Goal: Navigation & Orientation: Find specific page/section

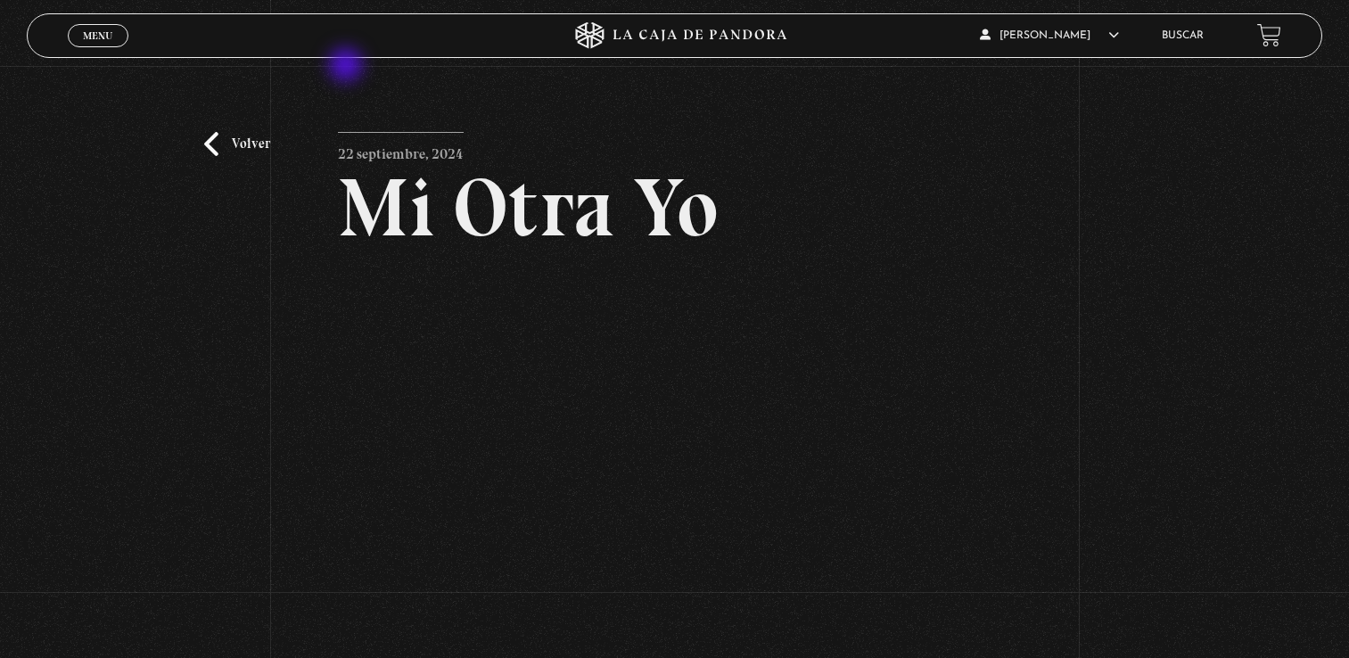
scroll to position [223, 0]
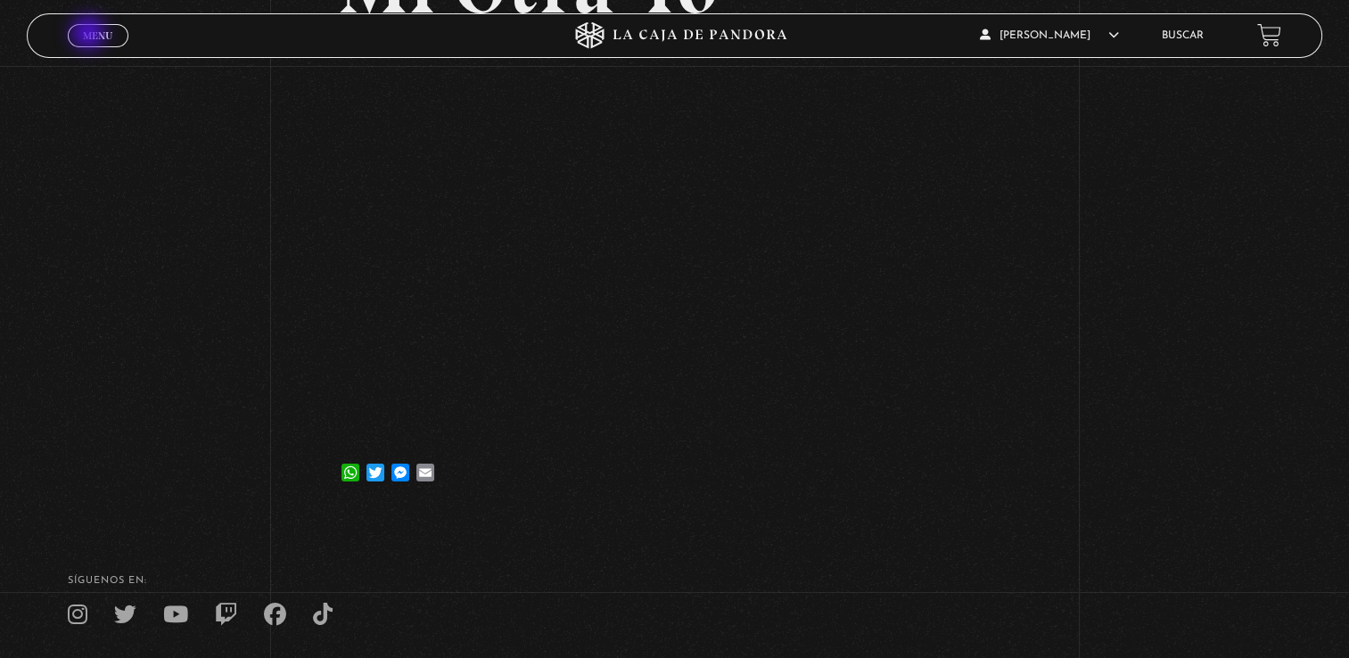
click at [90, 35] on span "Menu" at bounding box center [97, 35] width 29 height 11
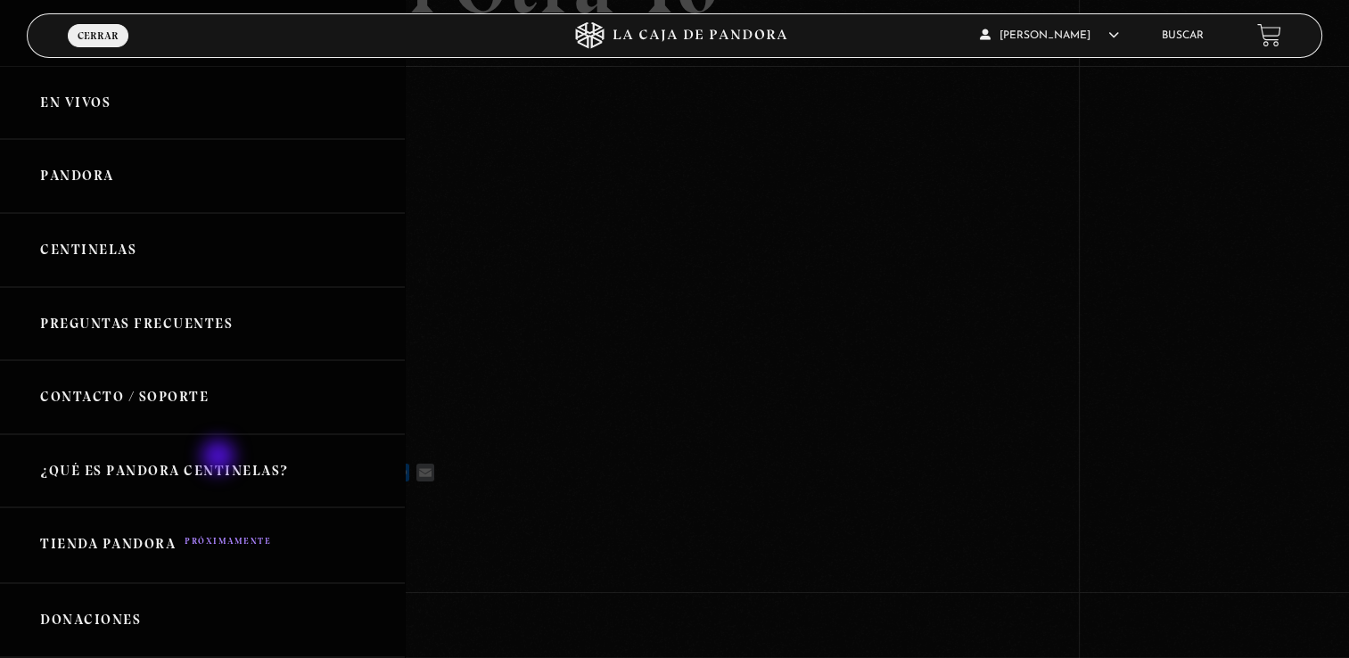
click at [220, 458] on link "¿Qué es Pandora Centinelas?" at bounding box center [202, 471] width 405 height 74
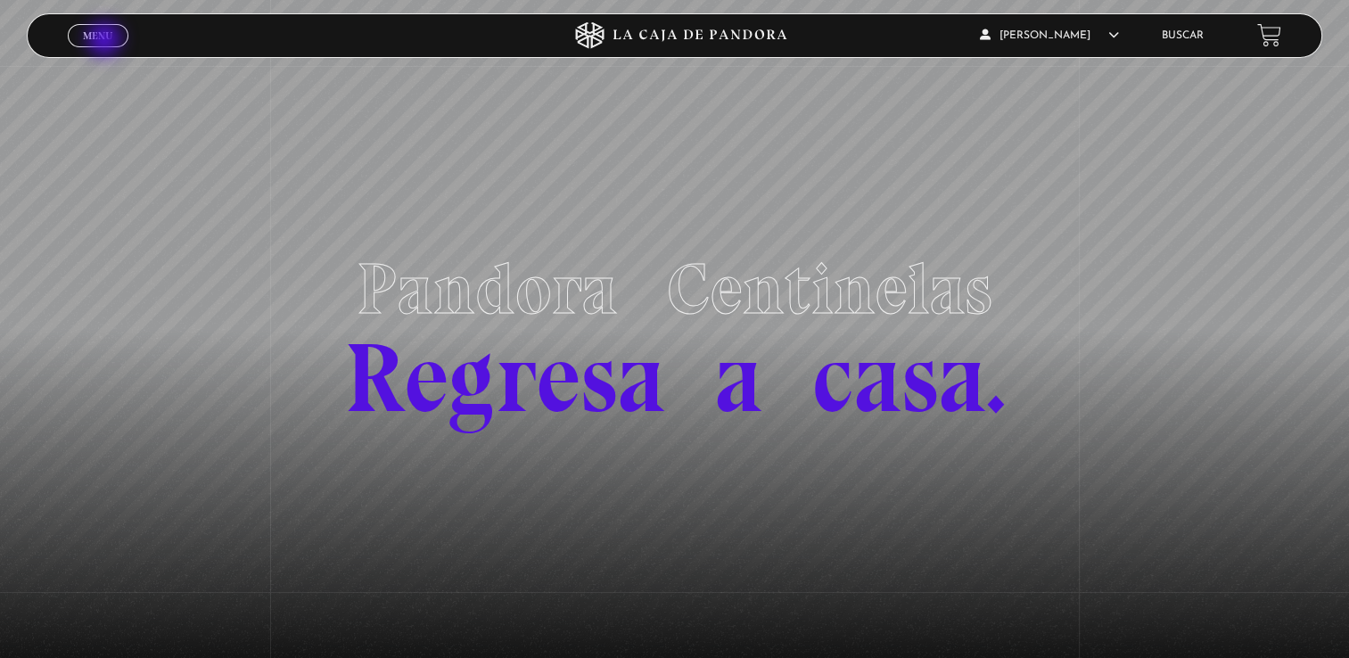
click at [106, 41] on link "Menu Cerrar" at bounding box center [98, 35] width 61 height 23
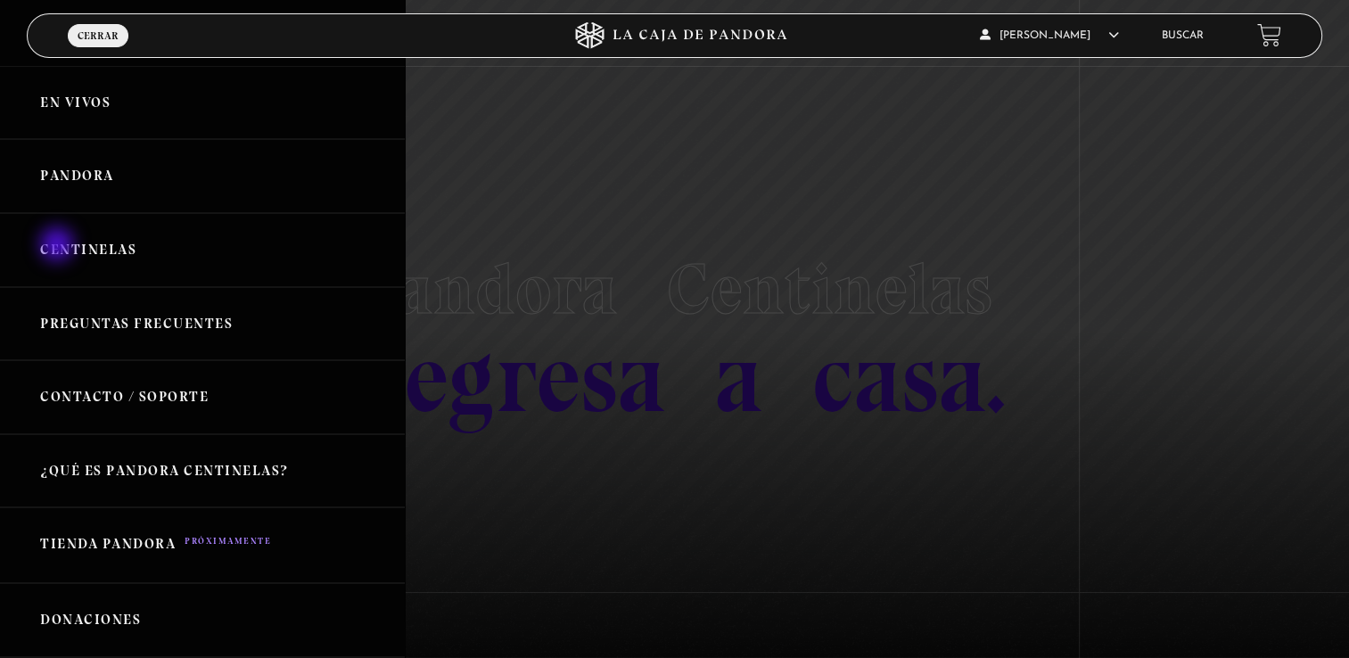
click at [59, 246] on link "Centinelas" at bounding box center [202, 250] width 405 height 74
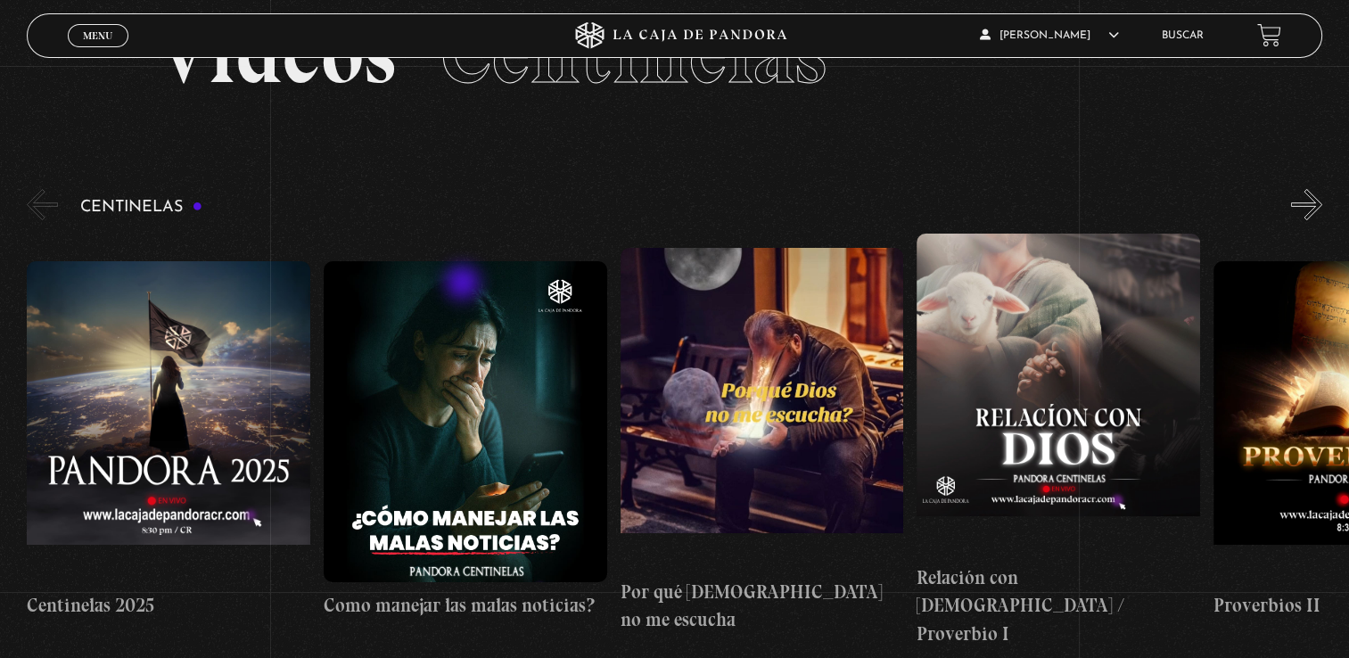
scroll to position [106, 0]
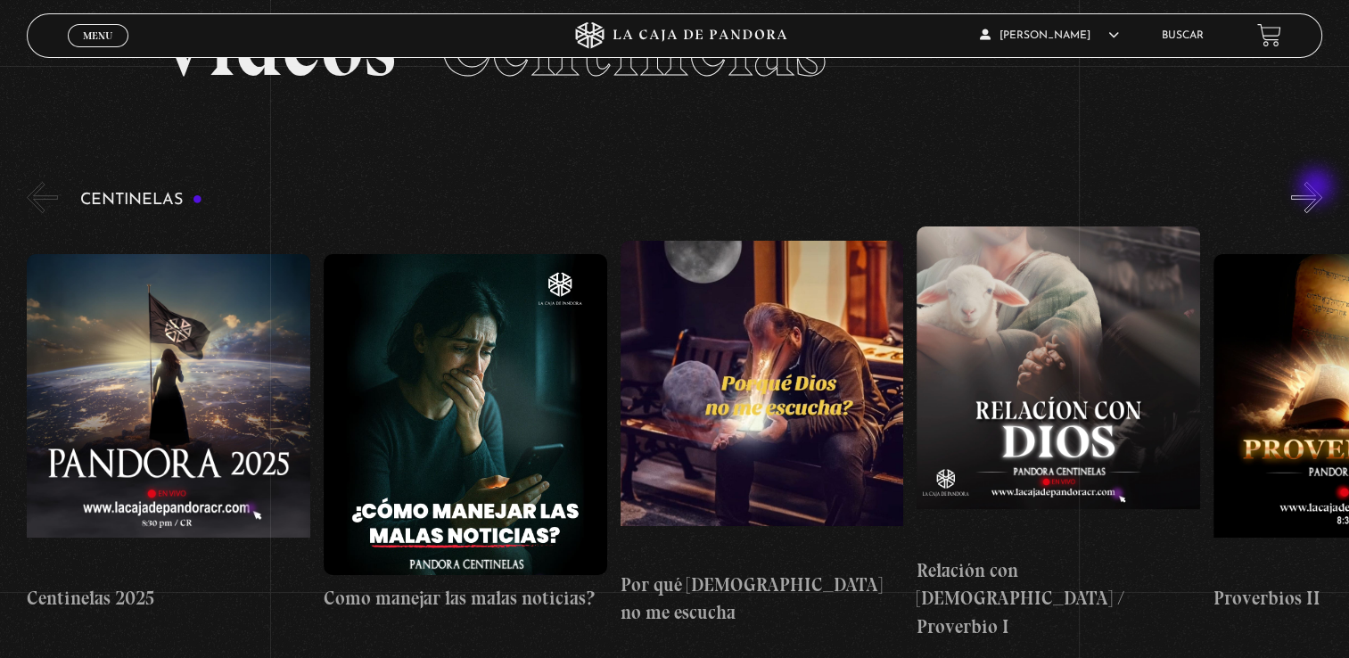
click at [1318, 188] on button "»" at bounding box center [1306, 197] width 31 height 31
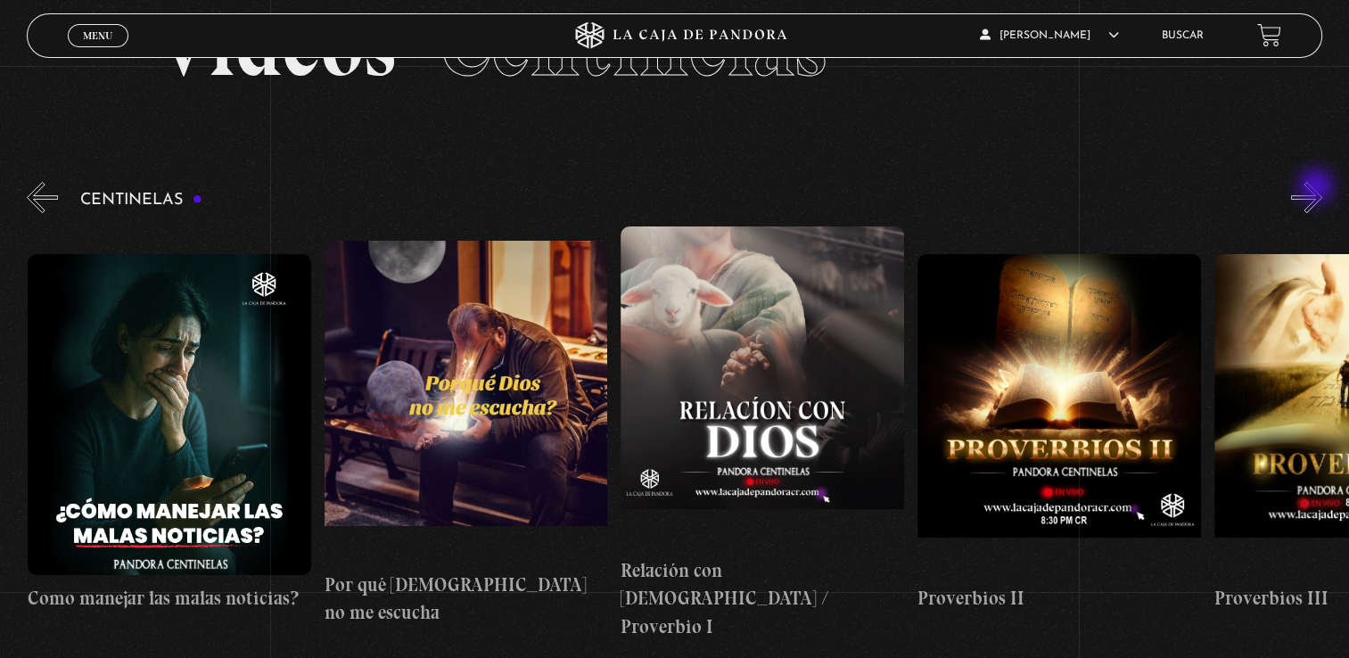
click at [1318, 188] on button "»" at bounding box center [1306, 197] width 31 height 31
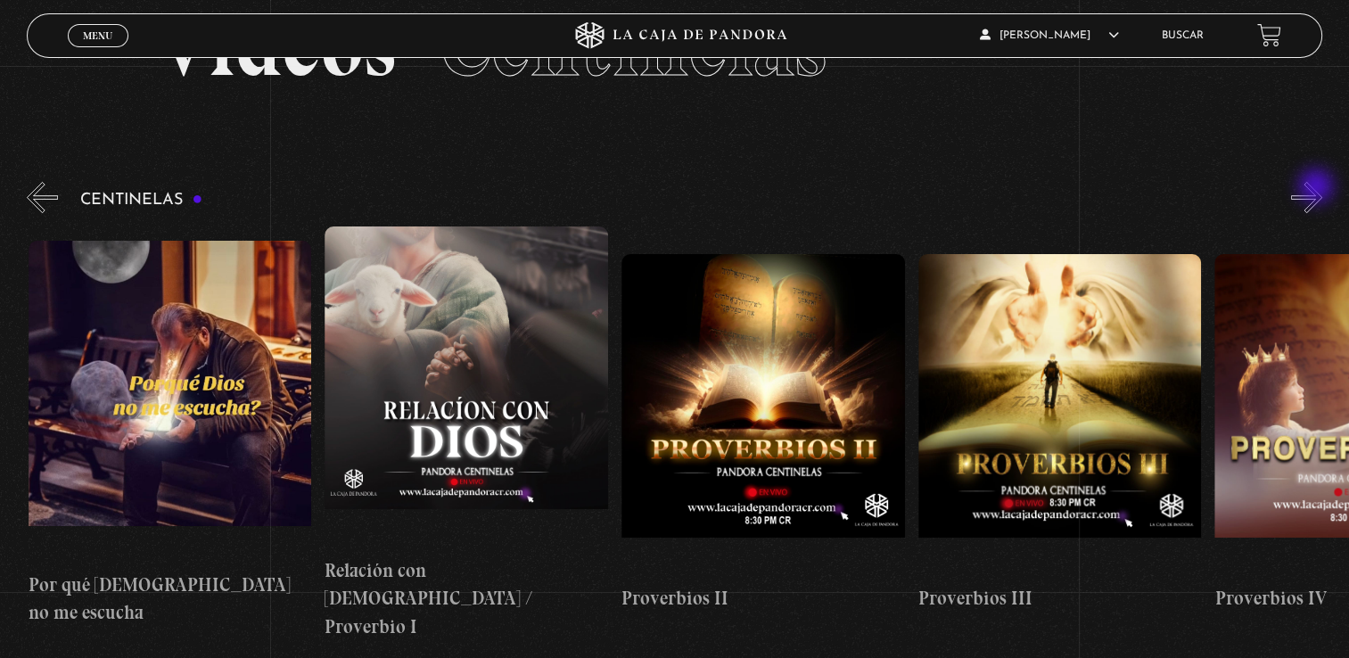
click at [1318, 188] on button "»" at bounding box center [1306, 197] width 31 height 31
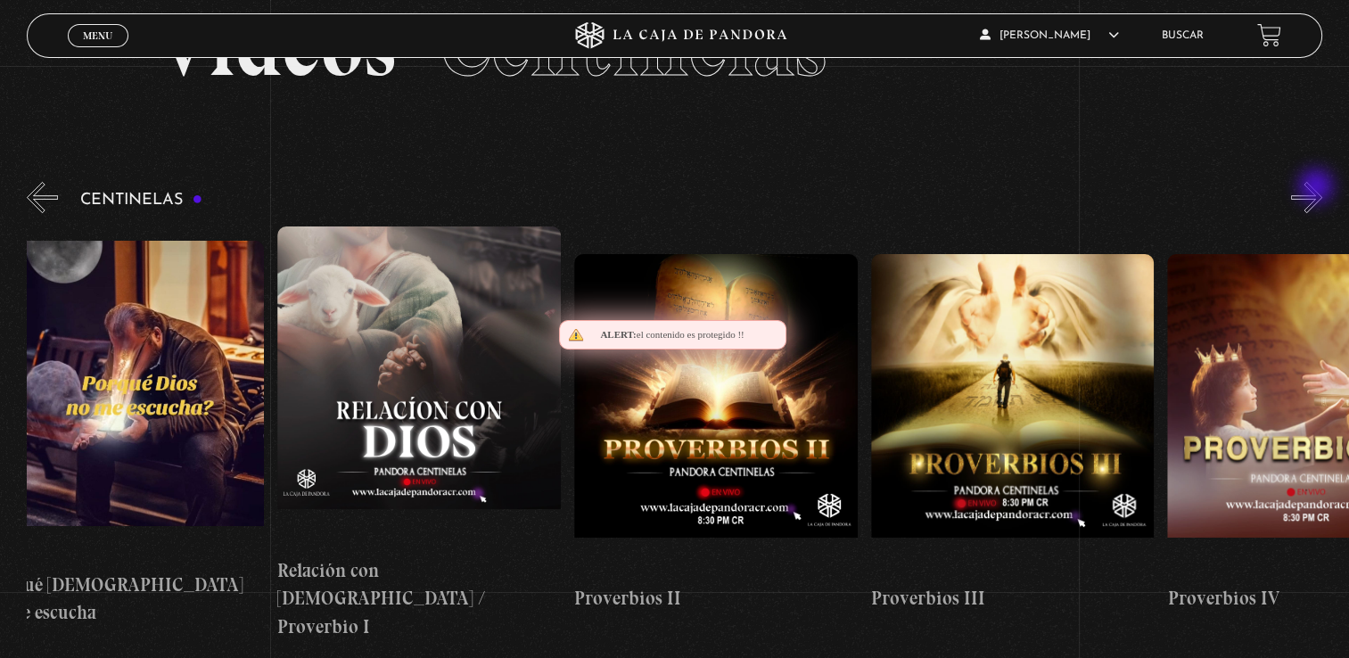
click at [1318, 188] on button "»" at bounding box center [1306, 197] width 31 height 31
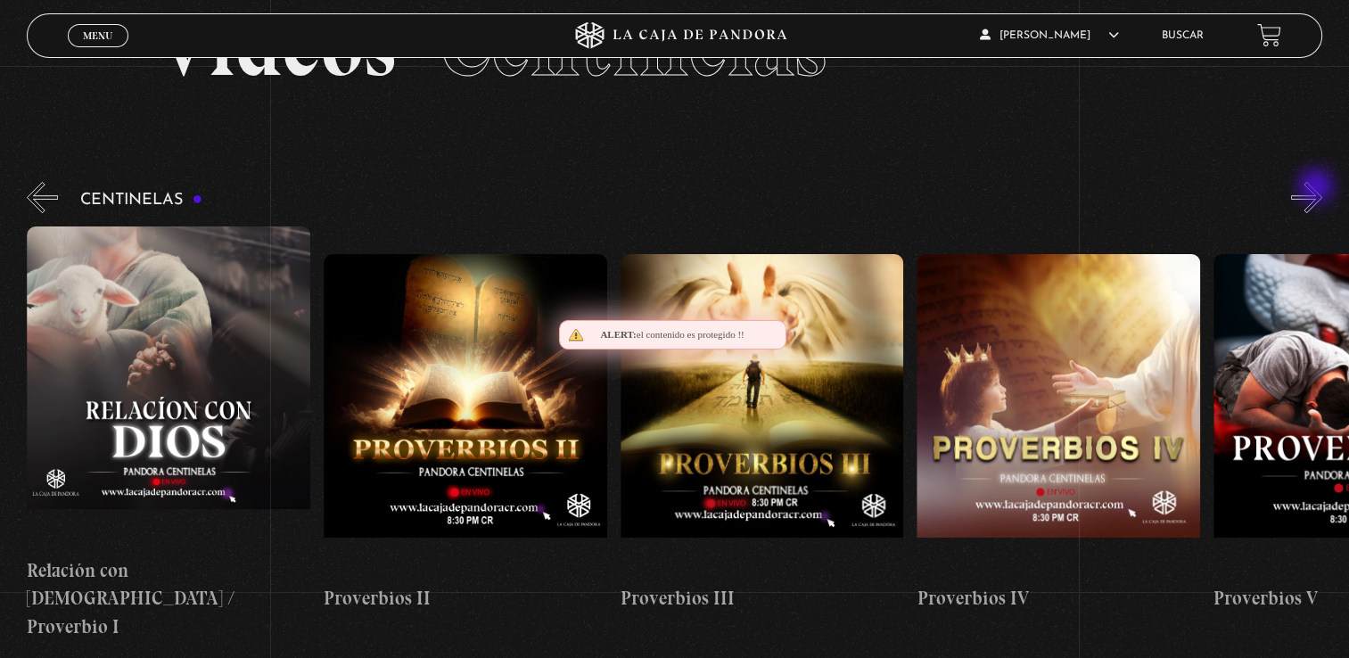
click at [1318, 188] on button "»" at bounding box center [1306, 197] width 31 height 31
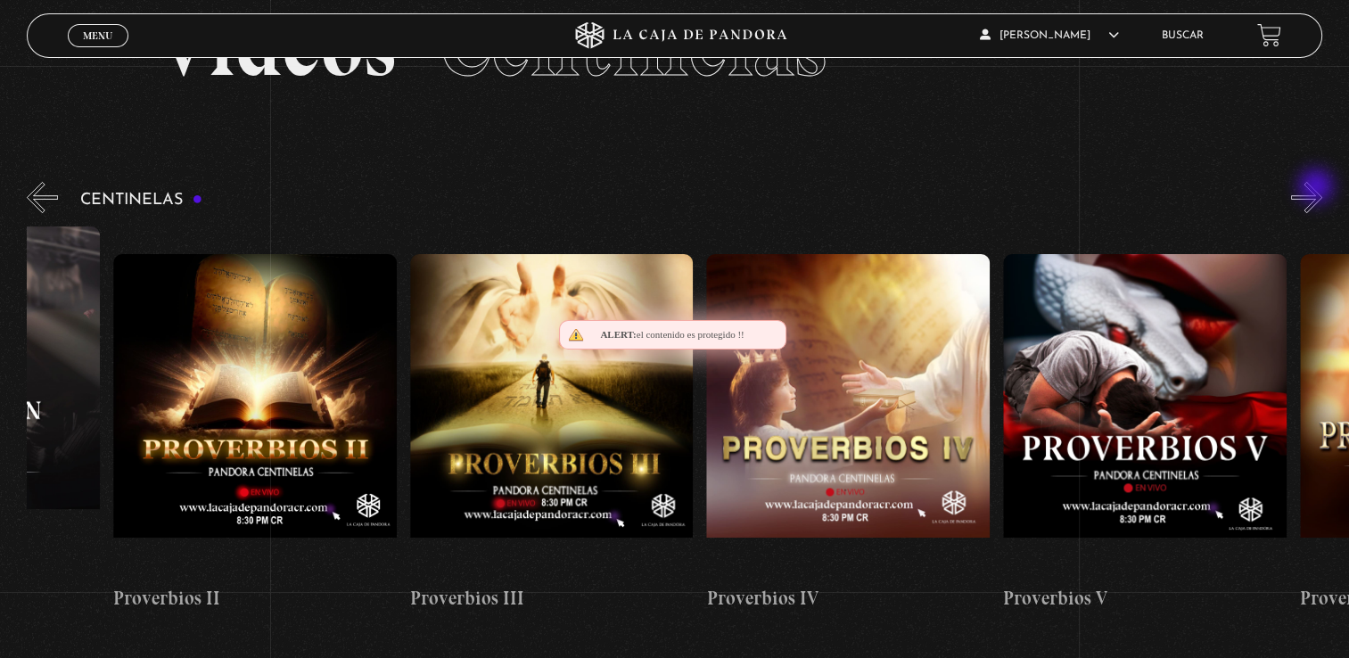
click at [1318, 188] on button "»" at bounding box center [1306, 197] width 31 height 31
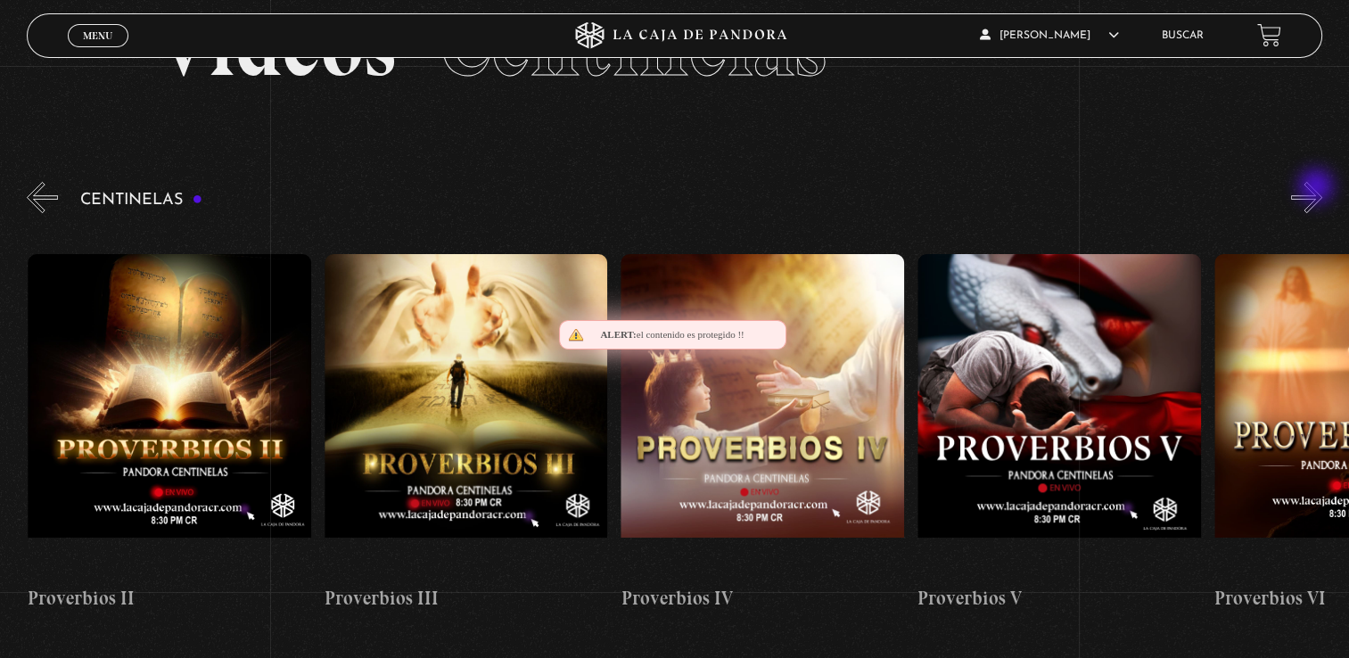
click at [1318, 188] on button "»" at bounding box center [1306, 197] width 31 height 31
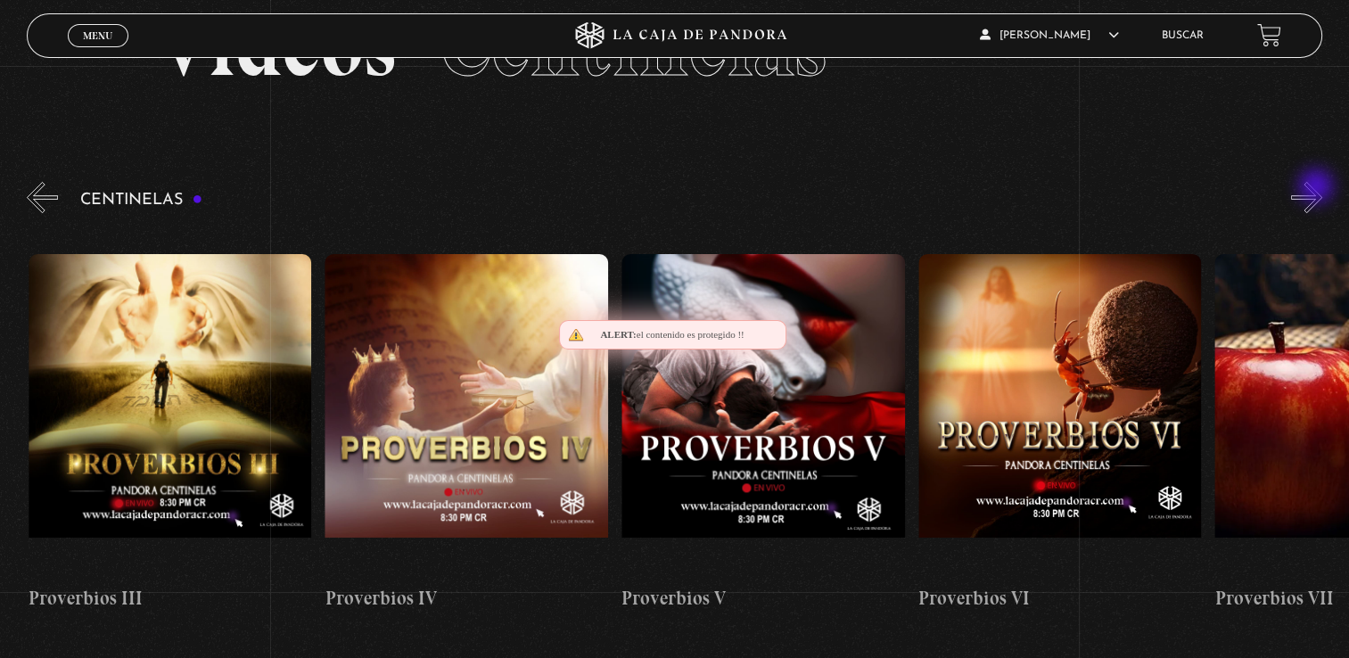
click at [1318, 188] on button "»" at bounding box center [1306, 197] width 31 height 31
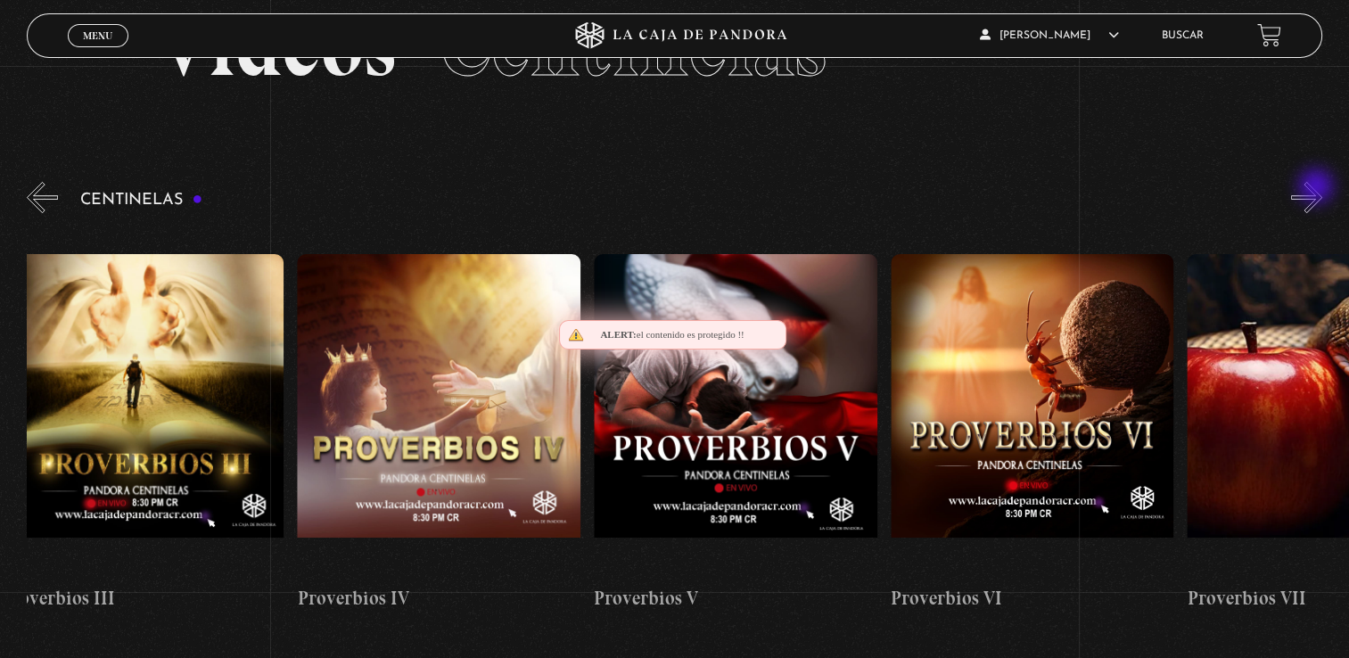
click at [1318, 188] on button "»" at bounding box center [1306, 197] width 31 height 31
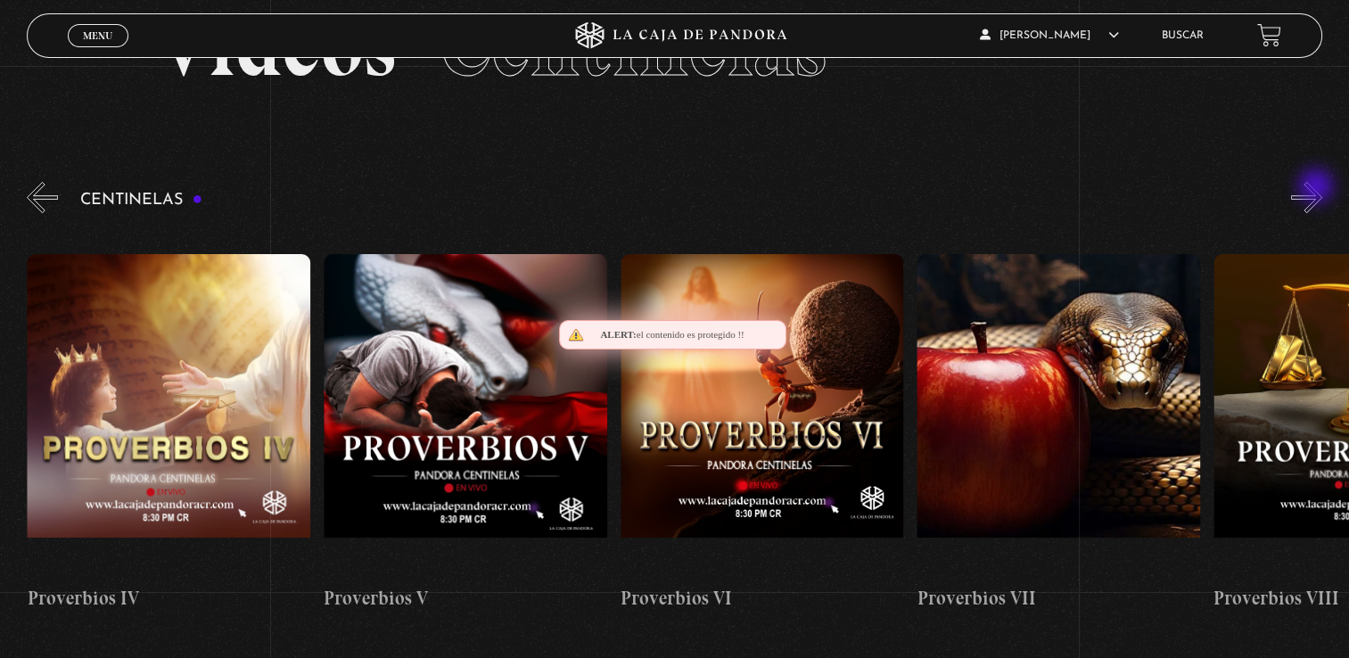
click at [1318, 188] on button "»" at bounding box center [1306, 197] width 31 height 31
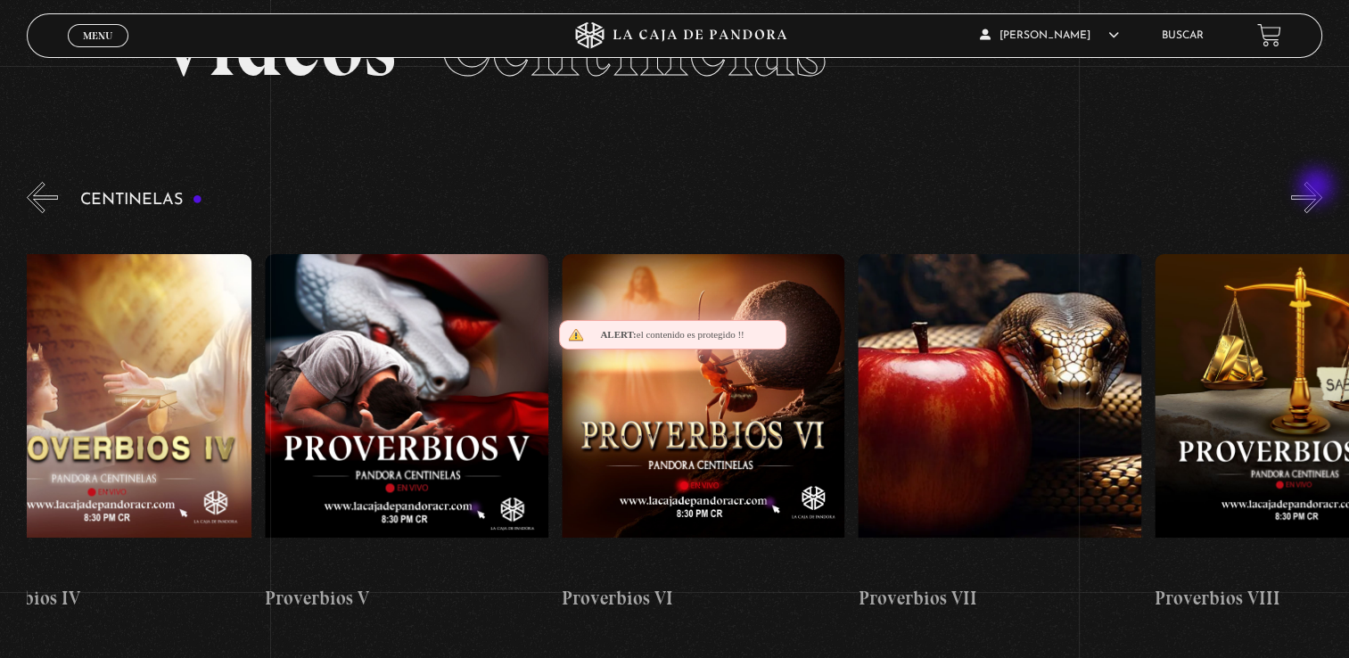
click at [1318, 188] on button "»" at bounding box center [1306, 197] width 31 height 31
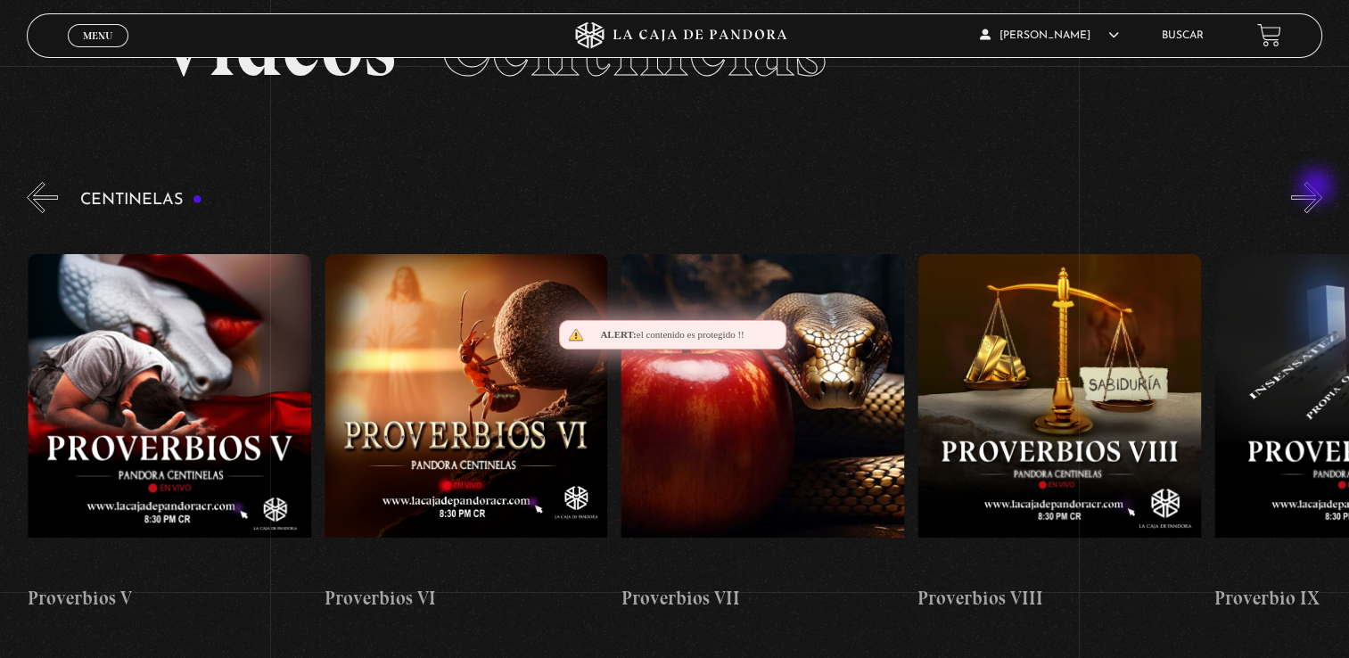
click at [1318, 188] on button "»" at bounding box center [1306, 197] width 31 height 31
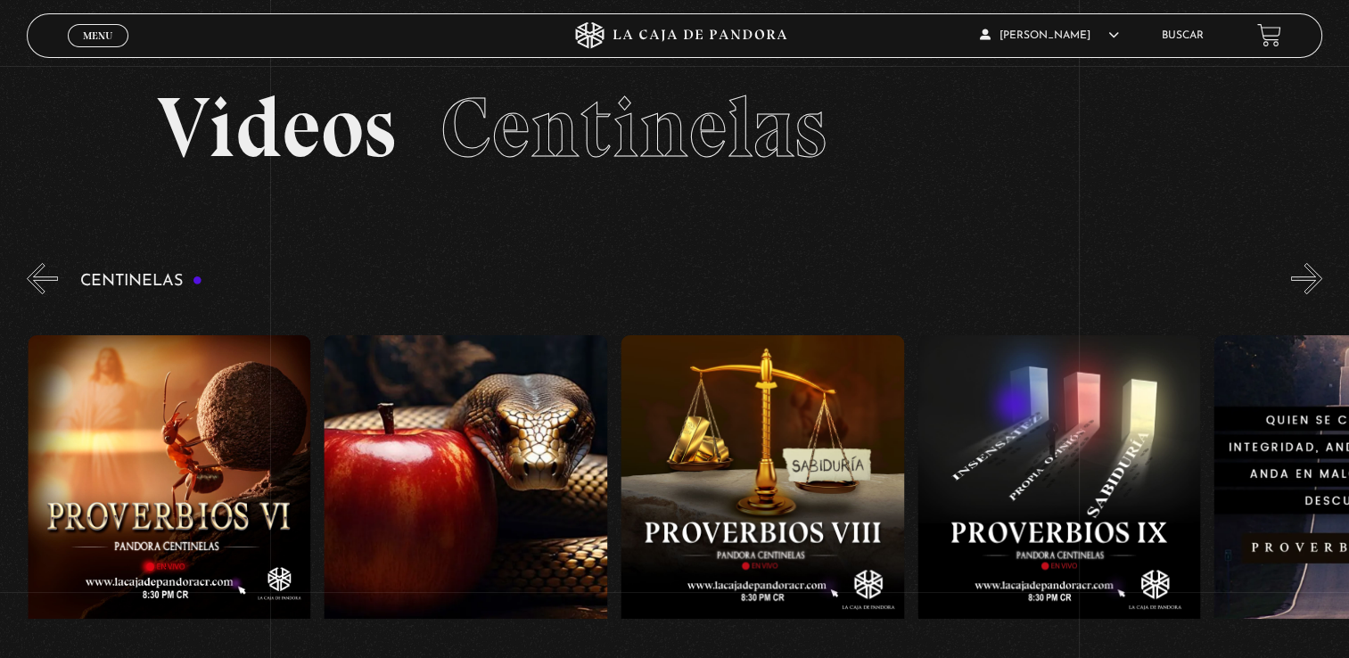
scroll to position [16, 0]
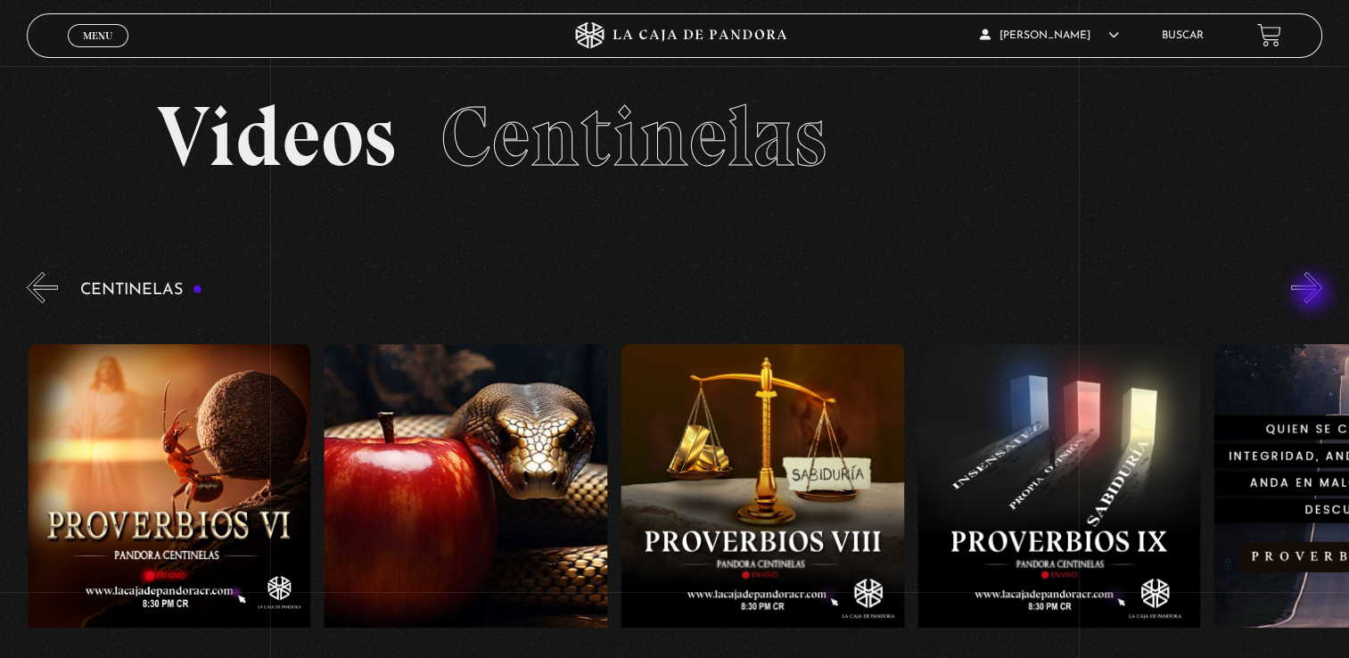
click at [1313, 294] on button "»" at bounding box center [1306, 287] width 31 height 31
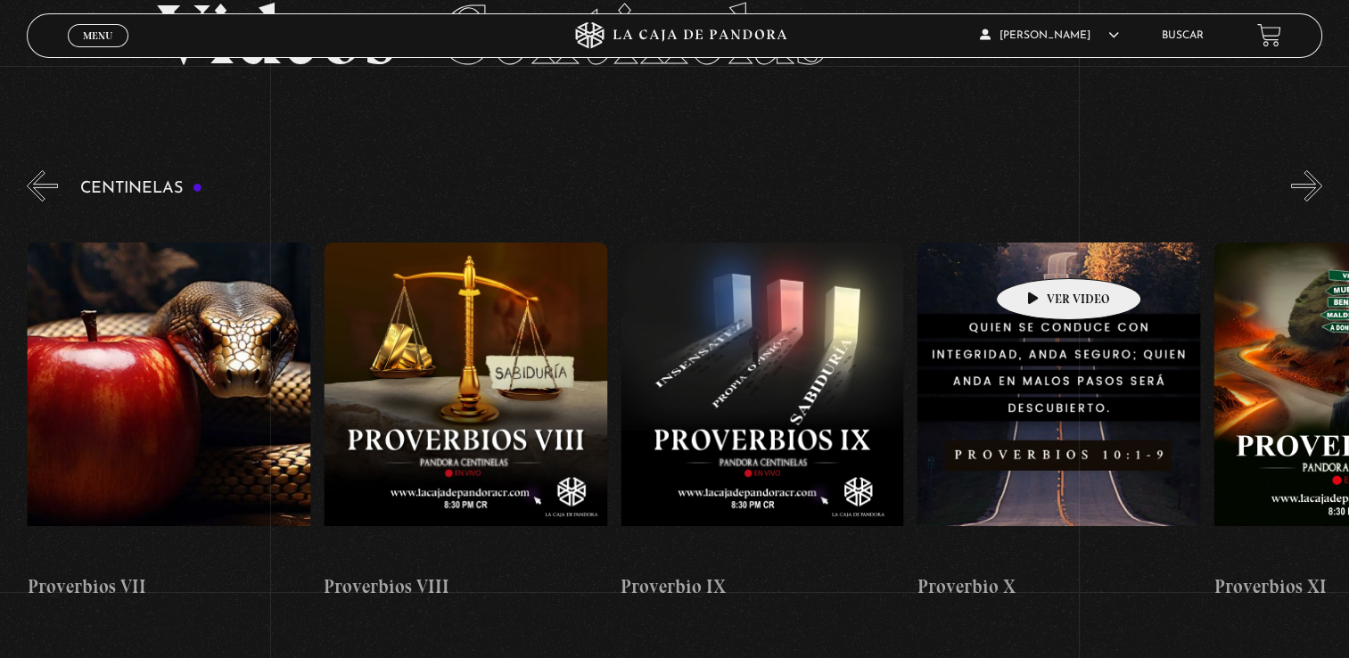
scroll to position [117, 0]
click at [53, 187] on button "«" at bounding box center [42, 186] width 31 height 31
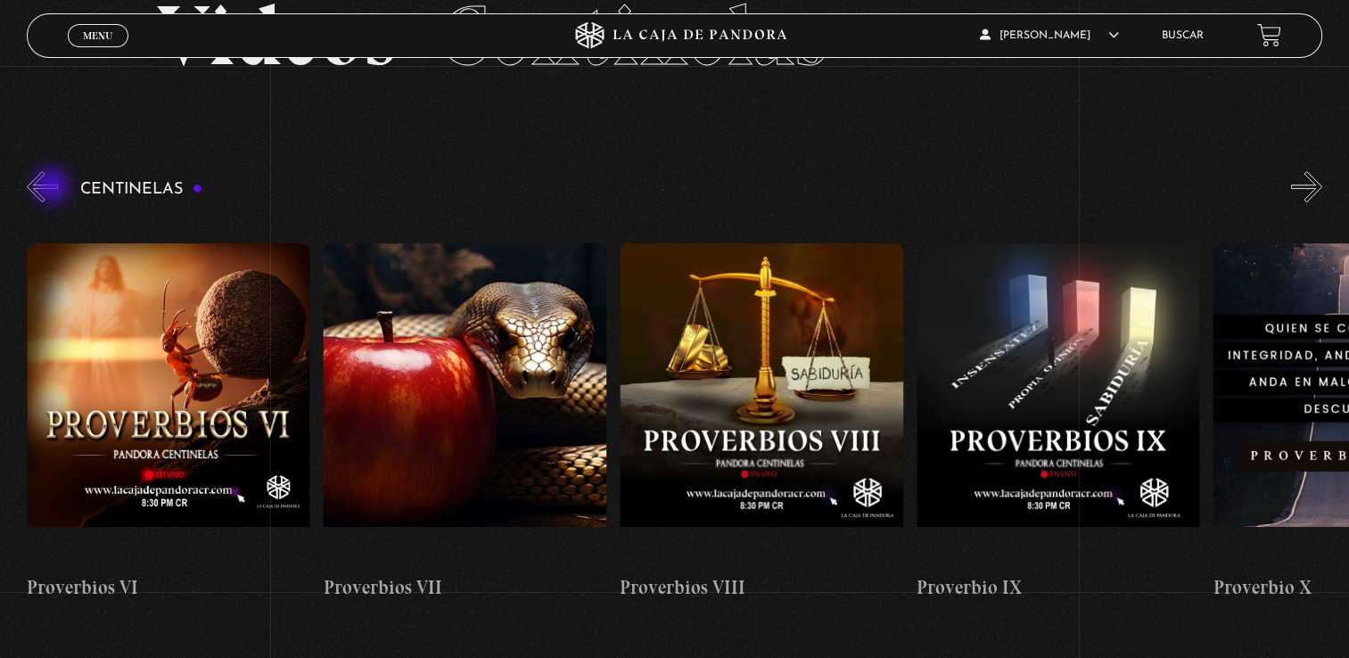
scroll to position [0, 2372]
click at [114, 34] on link "Menu Cerrar" at bounding box center [98, 35] width 61 height 23
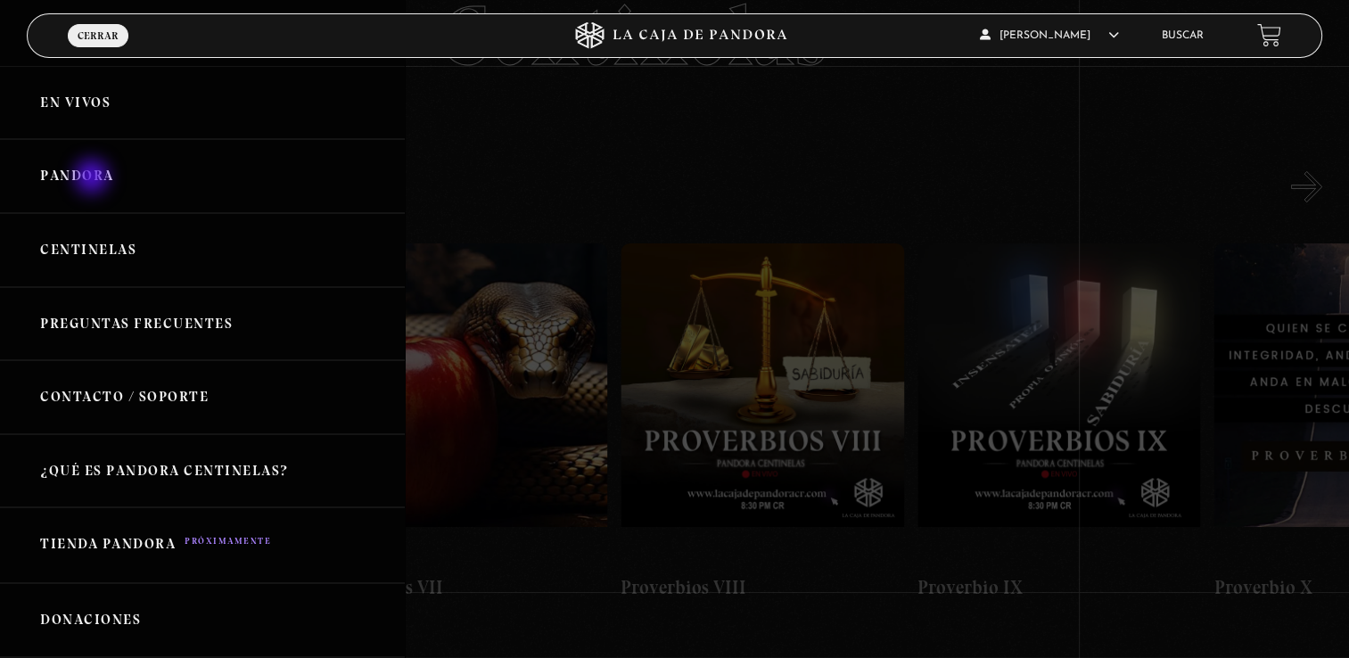
click at [94, 178] on link "Pandora" at bounding box center [202, 176] width 405 height 74
